Goal: Task Accomplishment & Management: Complete application form

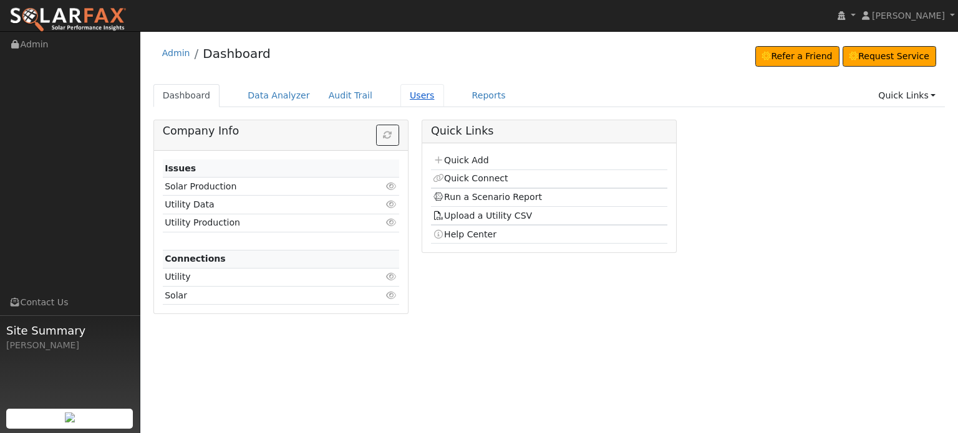
click at [405, 97] on link "Users" at bounding box center [422, 95] width 44 height 23
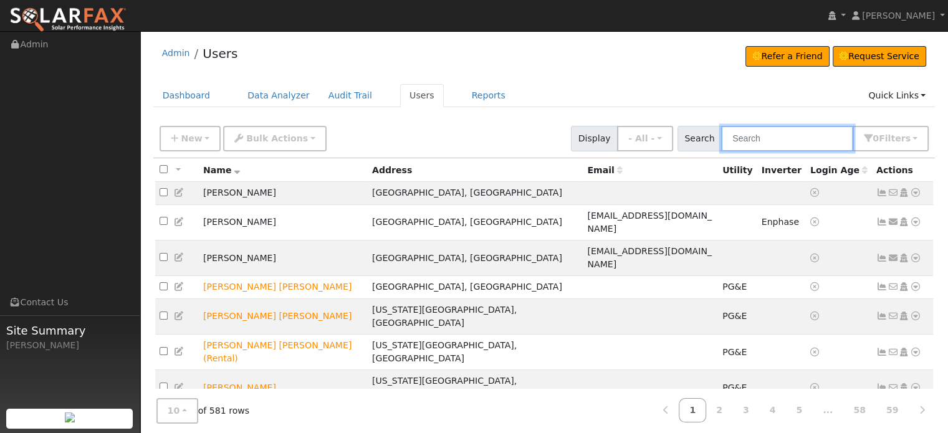
click at [756, 142] on input "text" at bounding box center [787, 139] width 132 height 26
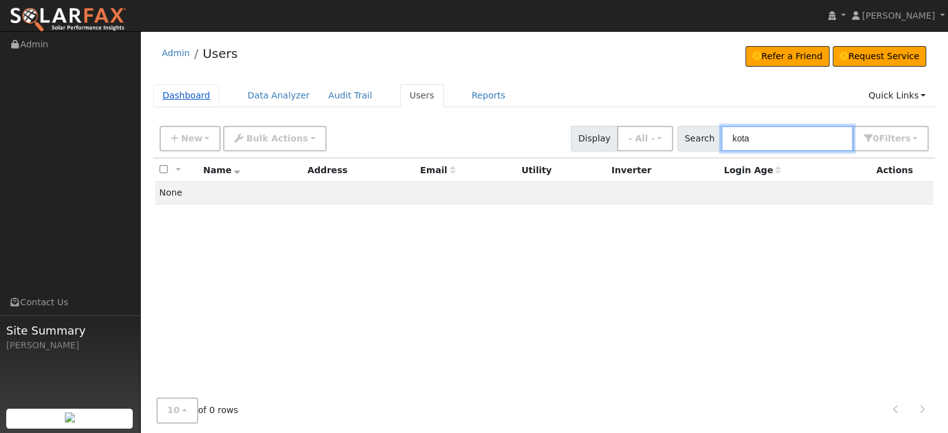
type input "kota"
click at [193, 96] on link "Dashboard" at bounding box center [186, 95] width 67 height 23
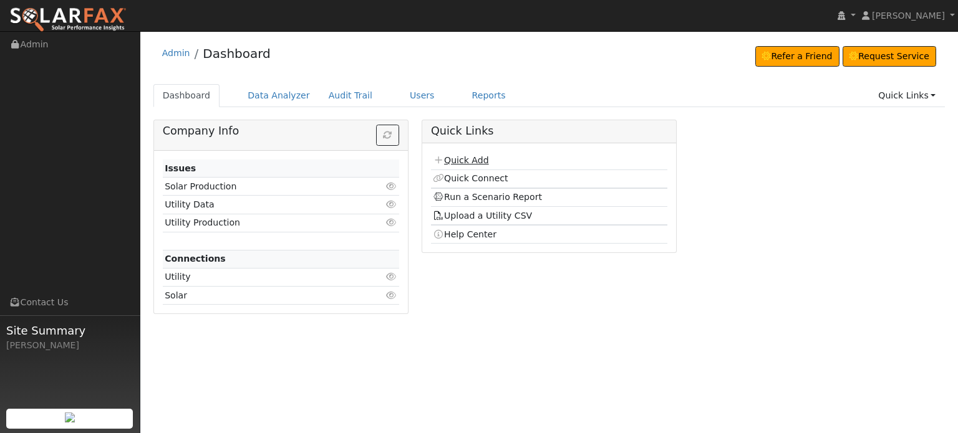
click at [469, 160] on link "Quick Add" at bounding box center [460, 160] width 55 height 10
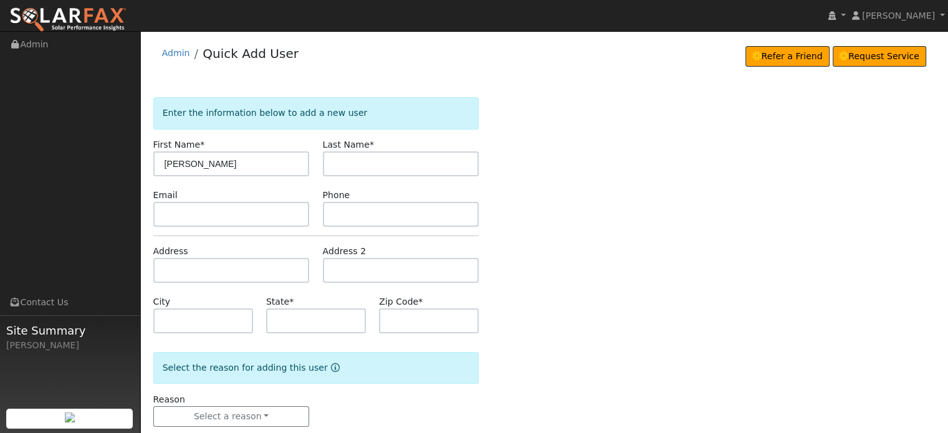
type input "Hari"
click at [382, 170] on input "text" at bounding box center [401, 164] width 156 height 25
type input "Kota"
click at [177, 276] on input "text" at bounding box center [231, 270] width 156 height 25
click at [162, 265] on input "text" at bounding box center [231, 270] width 156 height 25
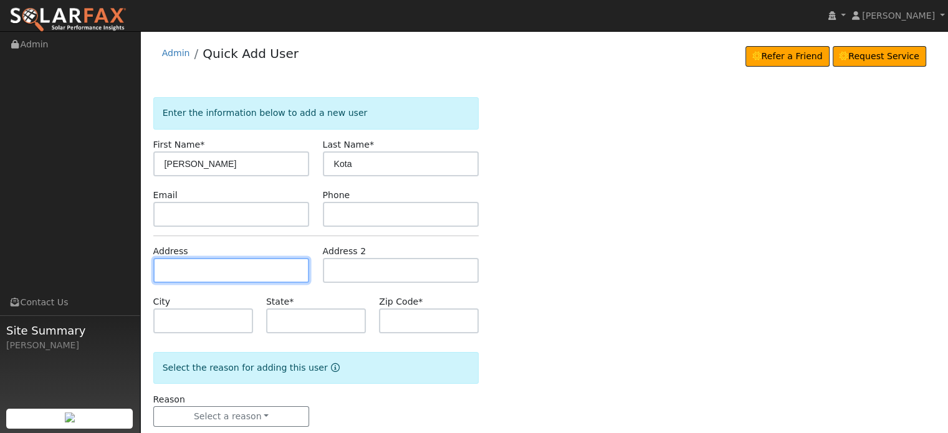
paste input "13418 Rices Crossing Road"
type input "13418 Rices Crossing Road"
type input "Oregon House"
type input "CA"
type input "95962"
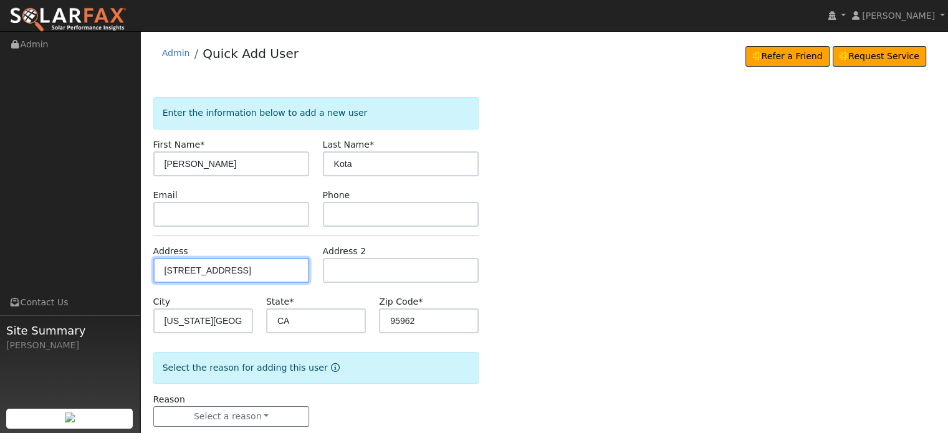
scroll to position [24, 0]
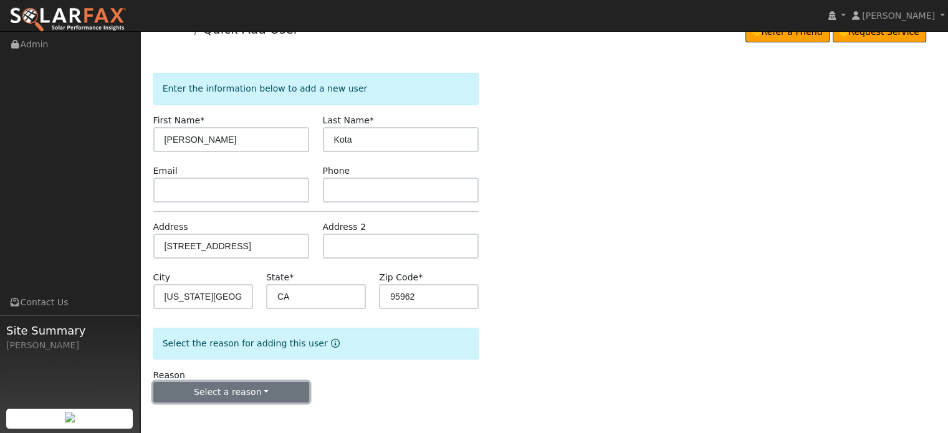
click at [244, 390] on button "Select a reason" at bounding box center [231, 392] width 156 height 21
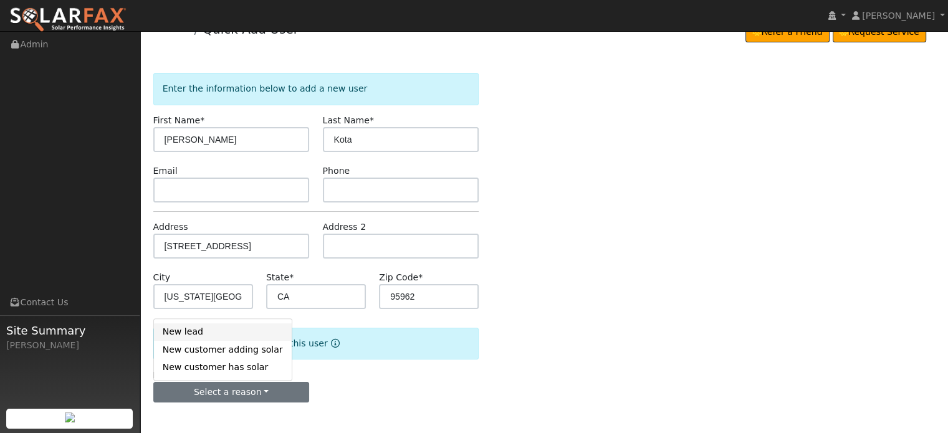
click at [182, 334] on link "New lead" at bounding box center [223, 332] width 138 height 17
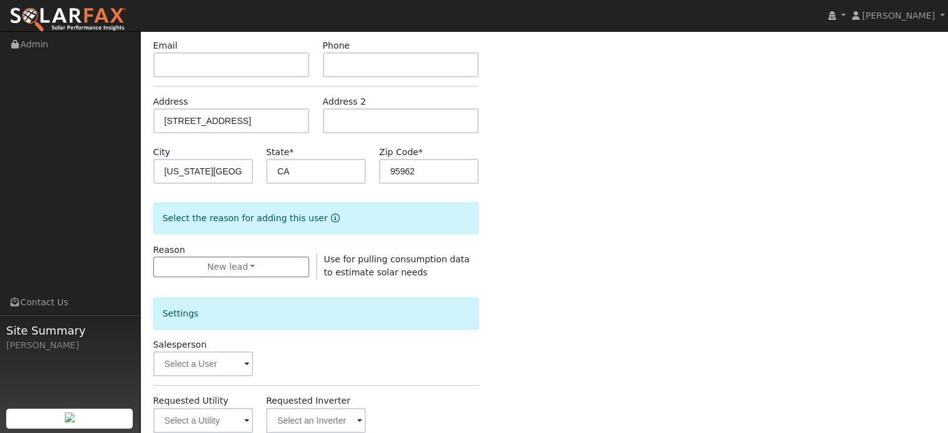
scroll to position [372, 0]
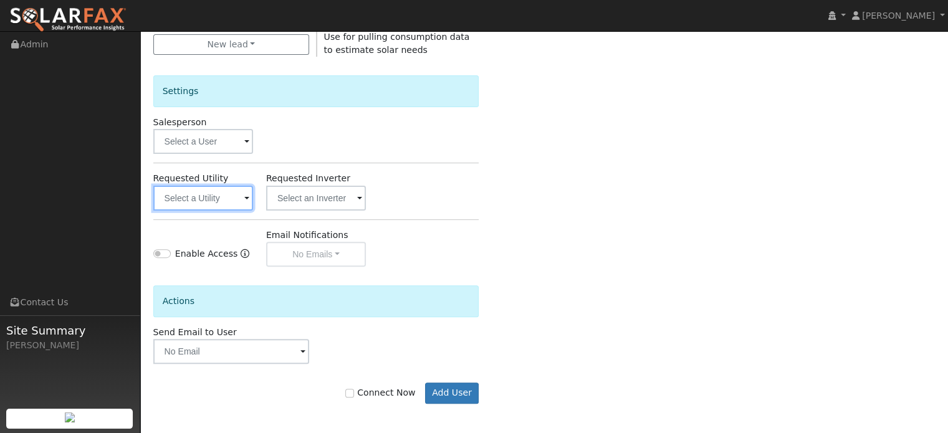
click at [211, 193] on input "text" at bounding box center [203, 198] width 100 height 25
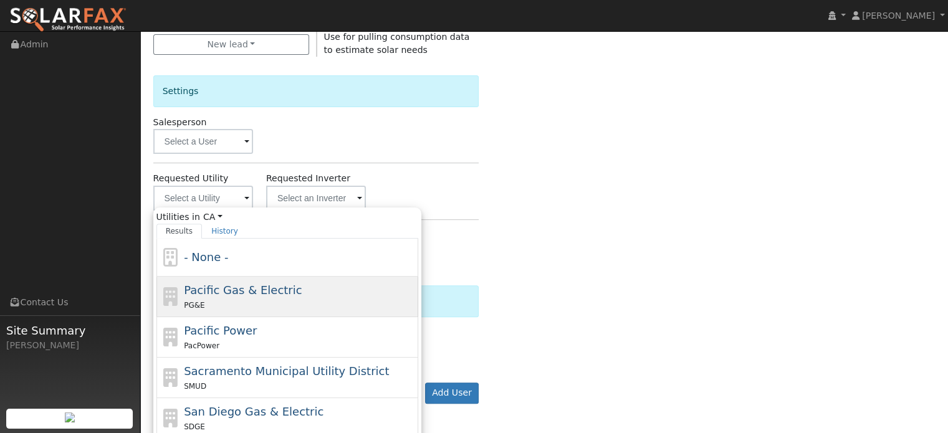
click at [209, 285] on span "Pacific Gas & Electric" at bounding box center [243, 290] width 118 height 13
type input "Pacific Gas & Electric"
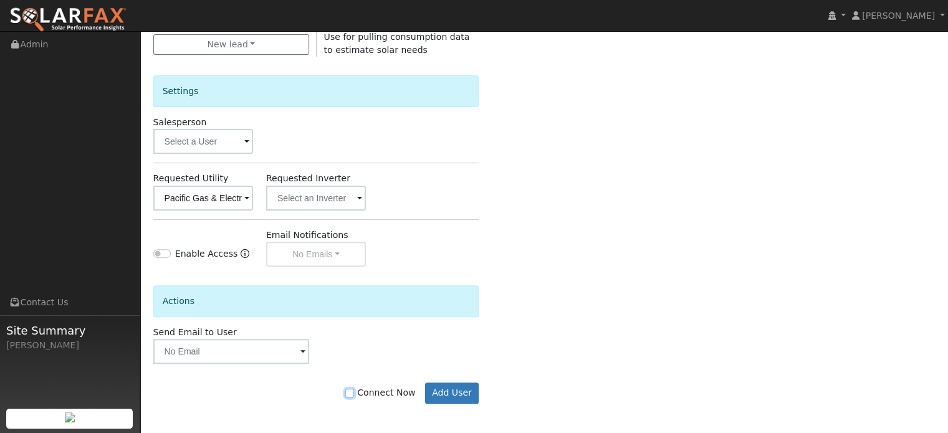
click at [354, 391] on input "Connect Now" at bounding box center [349, 393] width 9 height 9
checkbox input "true"
click at [455, 393] on button "Add User" at bounding box center [452, 393] width 54 height 21
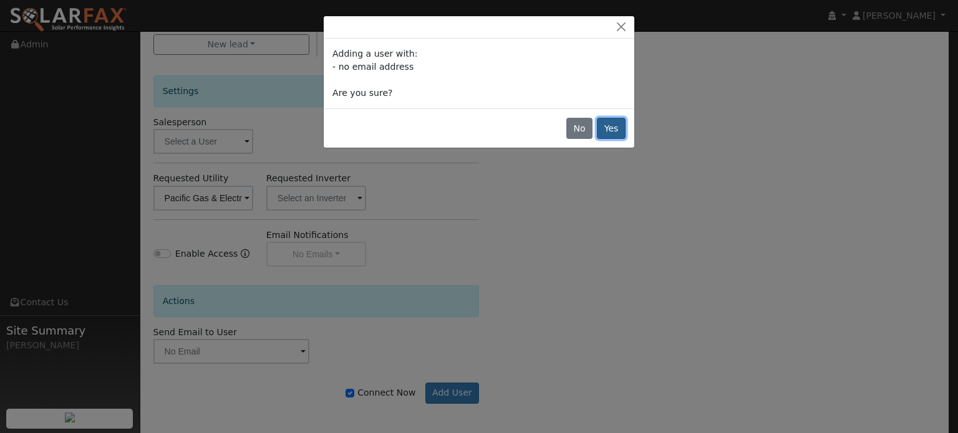
click at [612, 130] on button "Yes" at bounding box center [611, 128] width 29 height 21
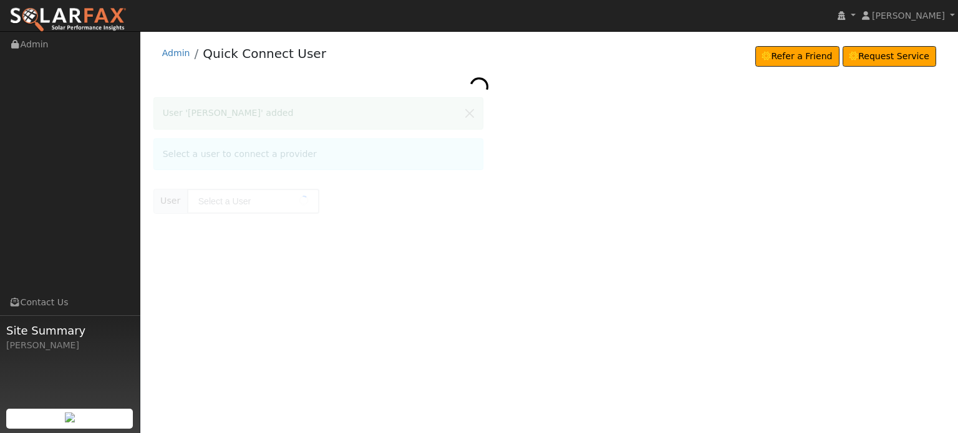
type input "[PERSON_NAME]"
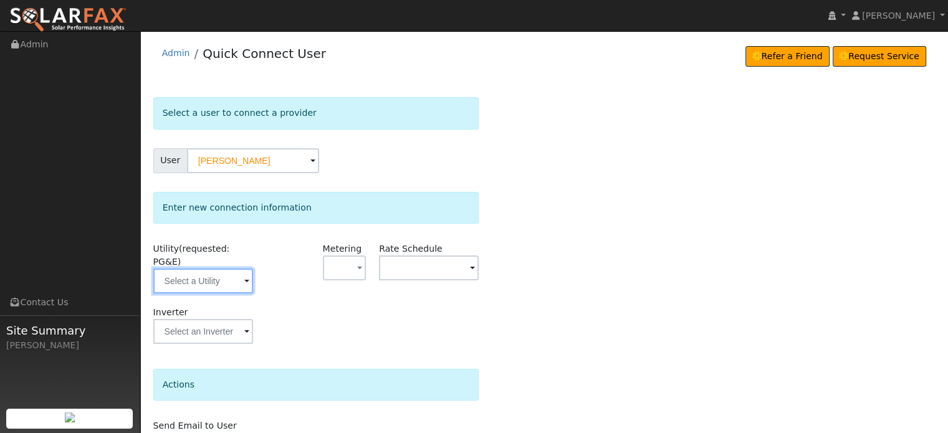
click at [194, 269] on input "text" at bounding box center [203, 281] width 100 height 25
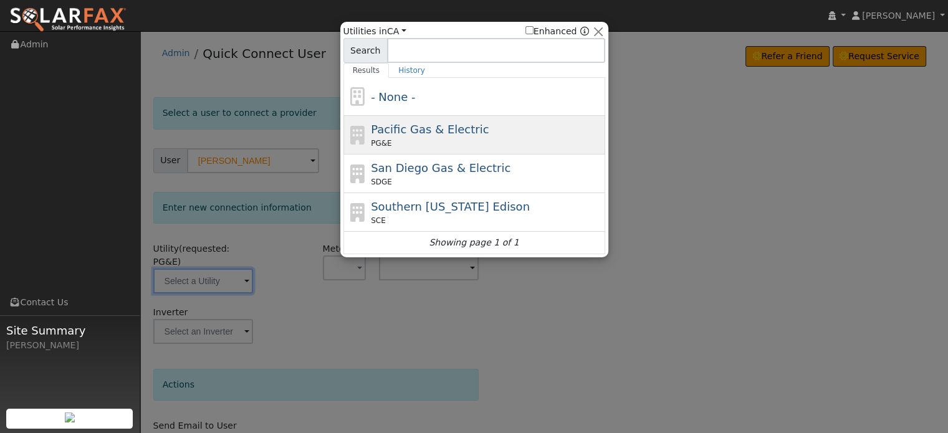
click at [408, 132] on span "Pacific Gas & Electric" at bounding box center [430, 129] width 118 height 13
type input "PG&E"
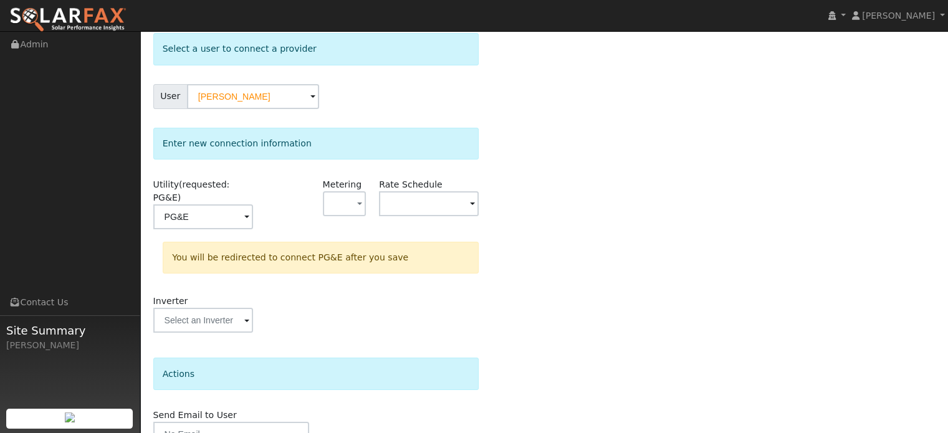
scroll to position [115, 0]
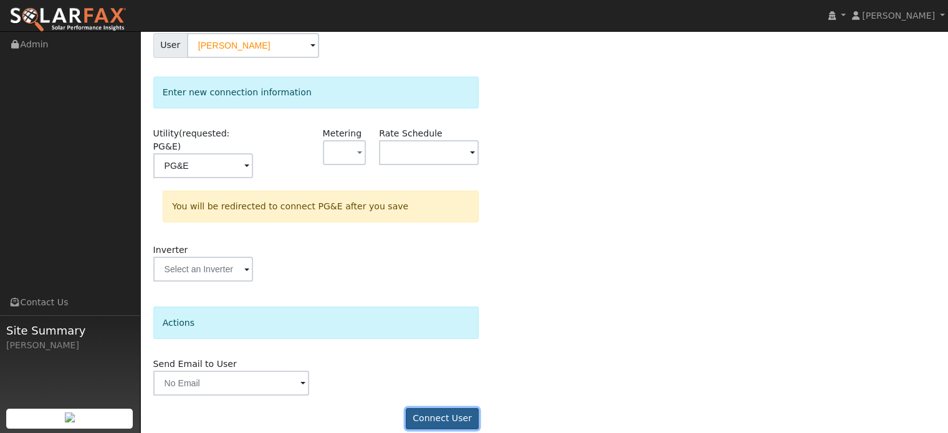
click at [446, 408] on button "Connect User" at bounding box center [443, 418] width 74 height 21
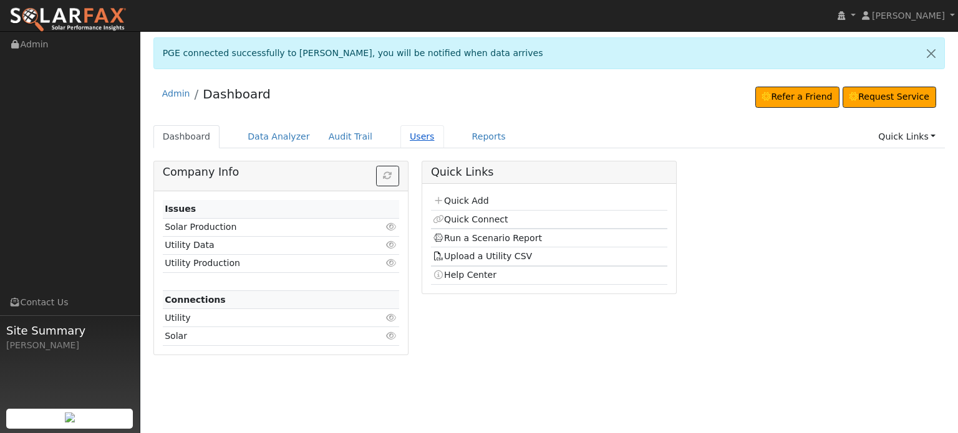
click at [407, 137] on link "Users" at bounding box center [422, 136] width 44 height 23
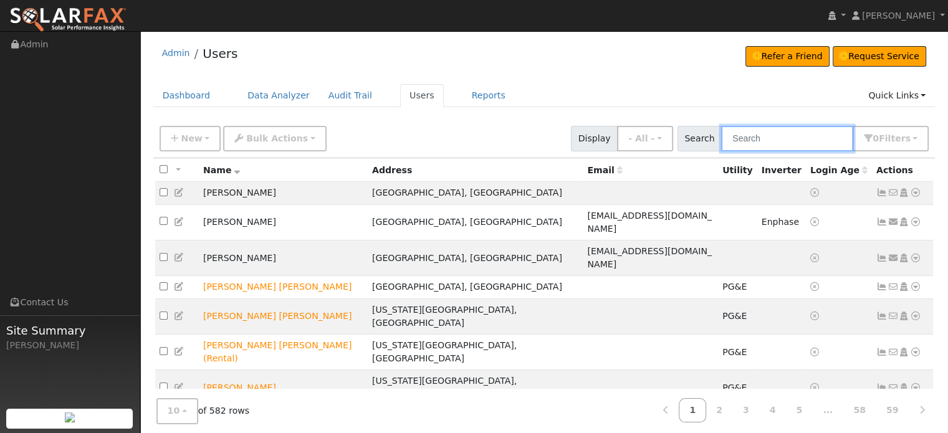
click at [776, 135] on input "text" at bounding box center [787, 139] width 132 height 26
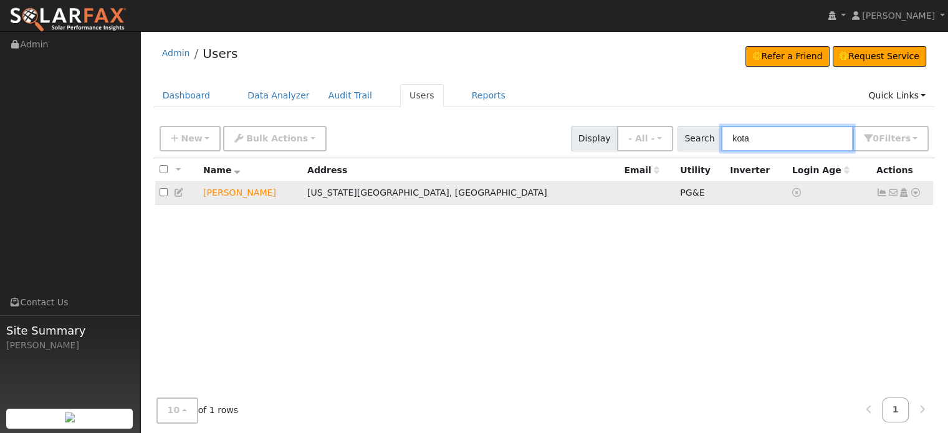
type input "kota"
click at [879, 189] on icon at bounding box center [882, 192] width 11 height 9
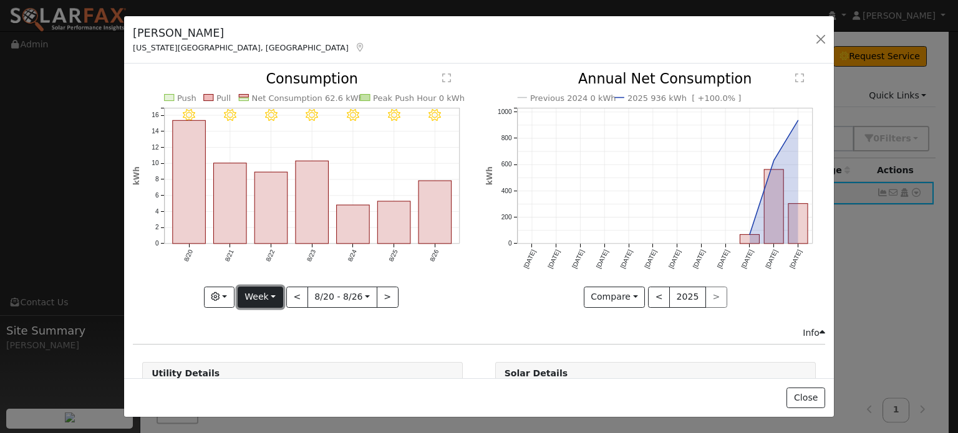
click at [276, 294] on button "Week" at bounding box center [261, 297] width 46 height 21
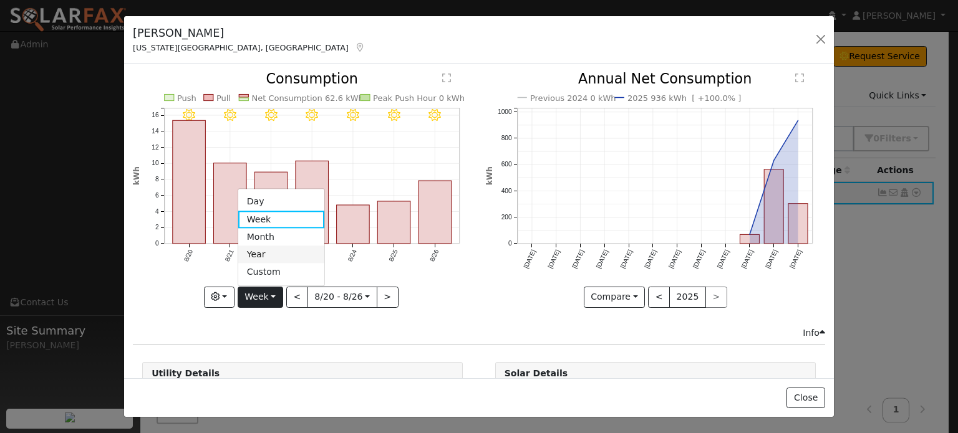
click at [268, 251] on link "Year" at bounding box center [281, 254] width 87 height 17
type input "2024-08-01"
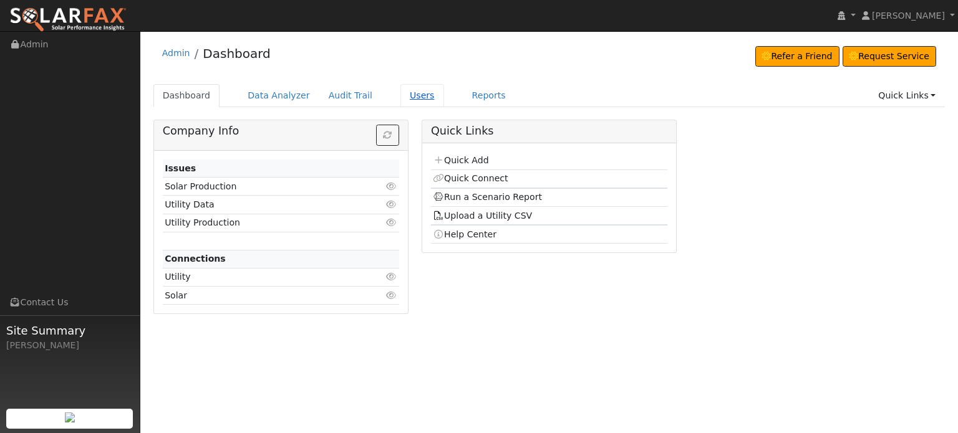
click at [400, 94] on link "Users" at bounding box center [422, 95] width 44 height 23
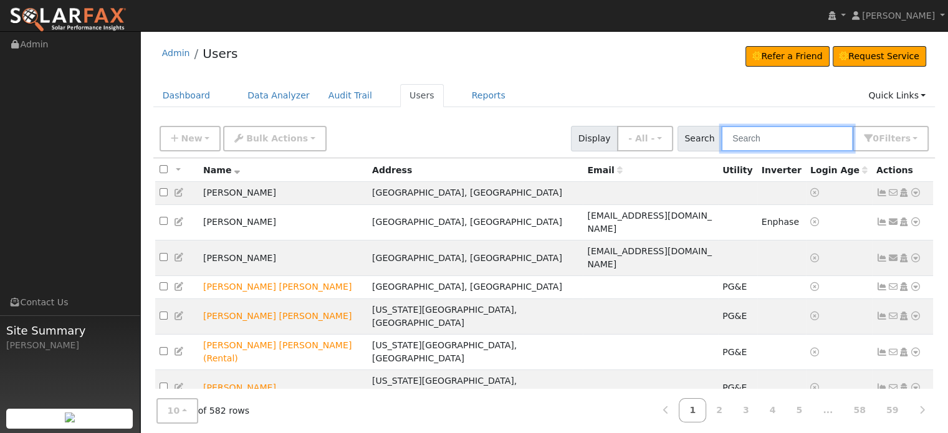
click at [748, 138] on input "text" at bounding box center [787, 139] width 132 height 26
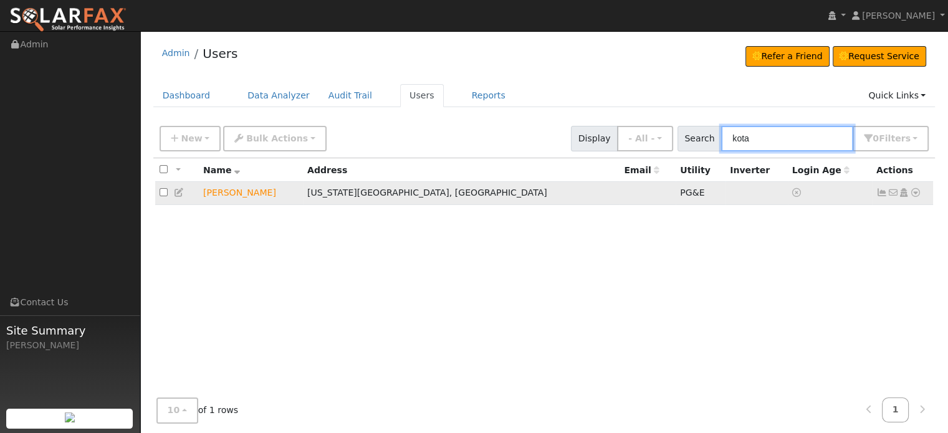
type input "kota"
click at [916, 193] on icon at bounding box center [915, 192] width 11 height 9
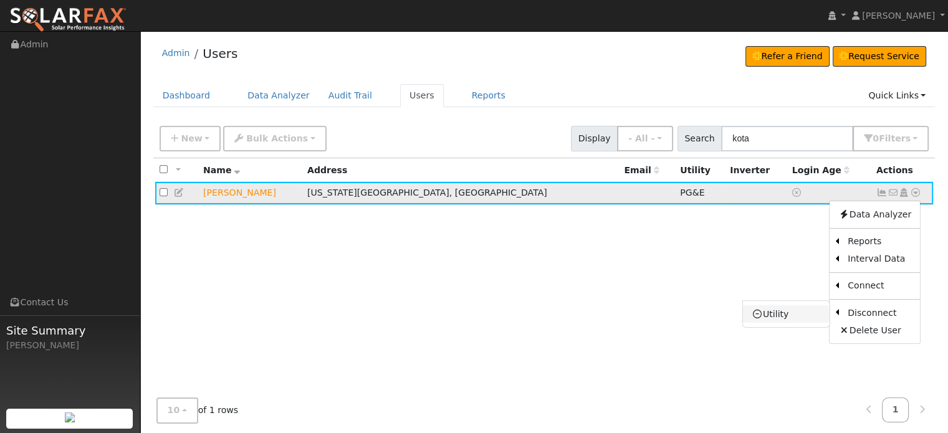
click at [786, 317] on link "Utility" at bounding box center [786, 313] width 87 height 17
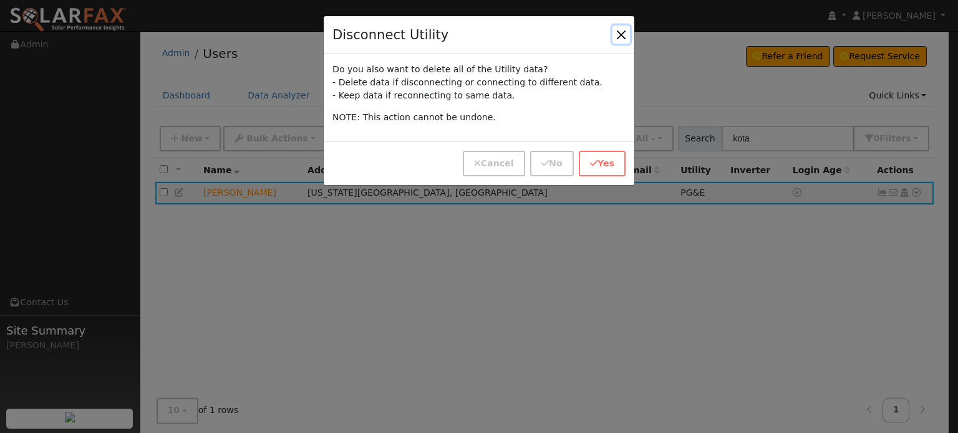
click at [620, 32] on button "button" at bounding box center [620, 34] width 17 height 17
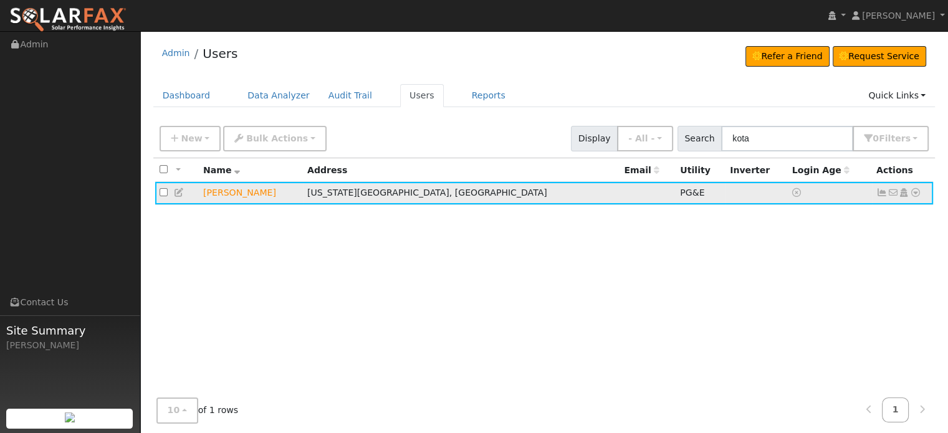
click at [915, 193] on icon at bounding box center [915, 192] width 11 height 9
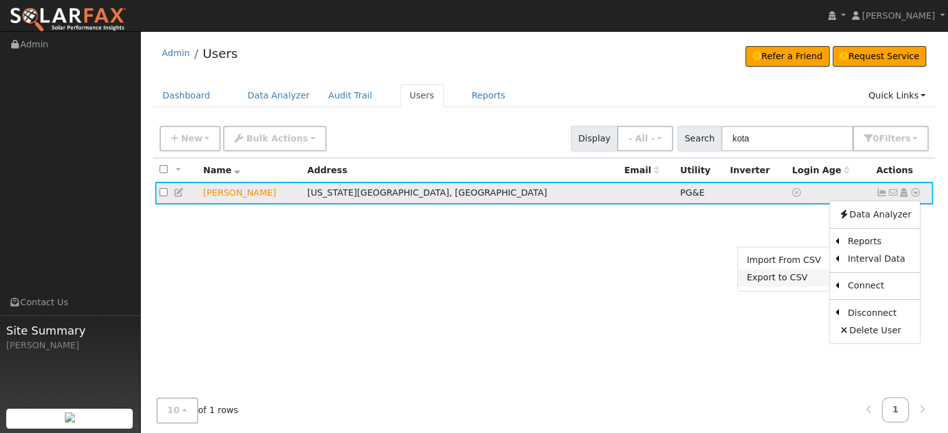
click at [796, 276] on link "Export to CSV" at bounding box center [784, 277] width 92 height 17
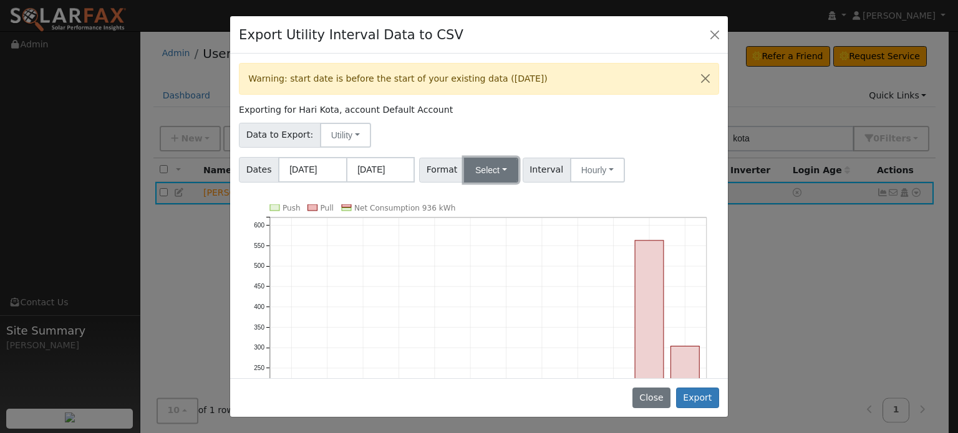
click at [494, 163] on button "Select" at bounding box center [491, 170] width 54 height 25
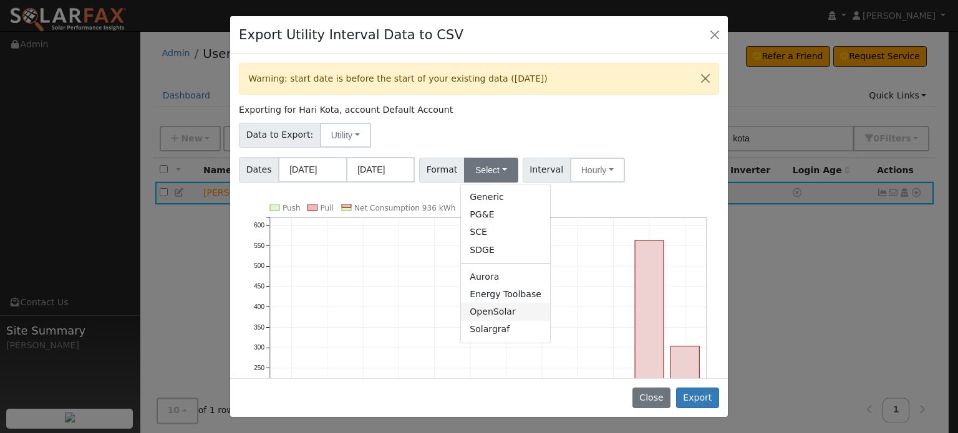
click at [484, 314] on link "OpenSolar" at bounding box center [505, 311] width 89 height 17
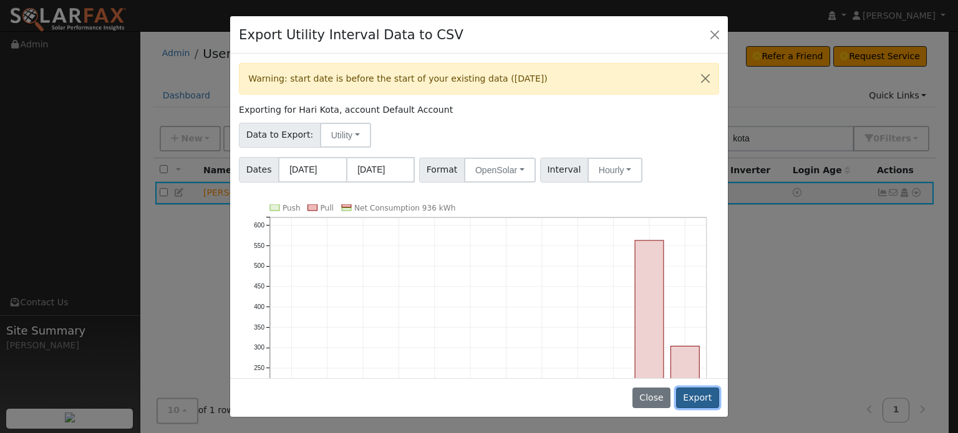
click at [688, 401] on button "Export" at bounding box center [697, 398] width 43 height 21
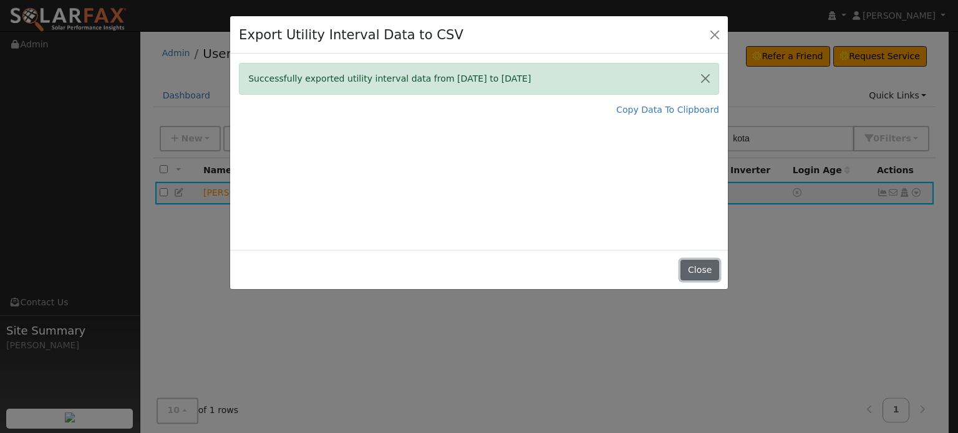
click at [703, 266] on button "Close" at bounding box center [699, 270] width 38 height 21
